Goal: Task Accomplishment & Management: Use online tool/utility

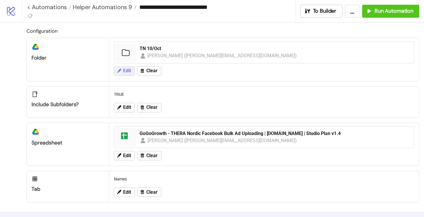
click at [127, 71] on span "Edit" at bounding box center [127, 70] width 8 height 5
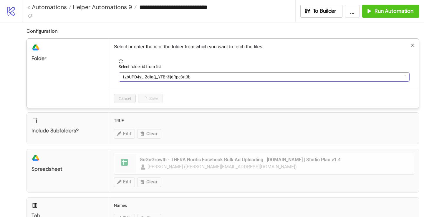
click at [141, 78] on span "1zbUPD4yL-ZeiiaQ_YTBr3ijdRpe8tt3b" at bounding box center [264, 76] width 284 height 9
click at [141, 78] on span "TN 10/Oct" at bounding box center [264, 76] width 284 height 9
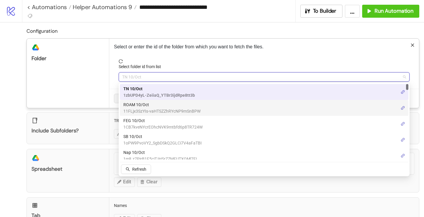
click at [135, 109] on span "11FLjx3SzYIs-vaHTSZZhRYcNP9mSnBPW" at bounding box center [161, 111] width 77 height 6
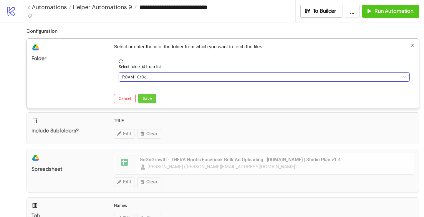
click at [148, 103] on button "Save" at bounding box center [147, 98] width 18 height 9
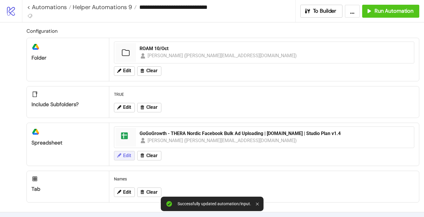
click at [127, 158] on button "Edit" at bounding box center [124, 155] width 21 height 9
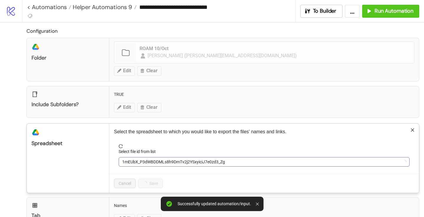
click at [148, 162] on span "1mEUbX_P3dWBDDMLs8h9DmTv2j2YSxyiciJ7e0zd3_Zg" at bounding box center [264, 161] width 284 height 9
click at [148, 162] on span "GoGoGrowth - THERA Nordic Facebook Bulk Ad Uploading | [DOMAIN_NAME] | Studio P…" at bounding box center [264, 161] width 284 height 9
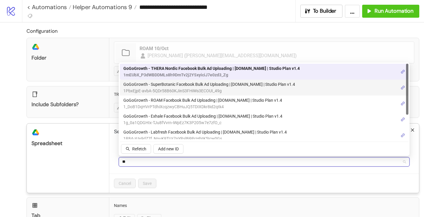
type input "***"
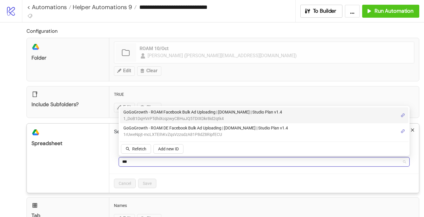
click at [159, 114] on span "GoGoGrowth - ROAM Facebook Bulk Ad Uploading | [DOMAIN_NAME] | Studio Plan v1.4" at bounding box center [202, 112] width 159 height 6
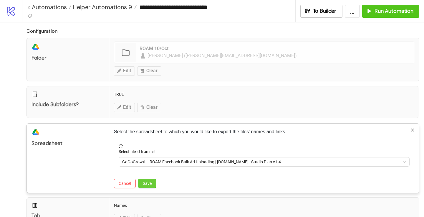
click at [149, 183] on span "Save" at bounding box center [147, 183] width 9 height 5
